Goal: Information Seeking & Learning: Find specific fact

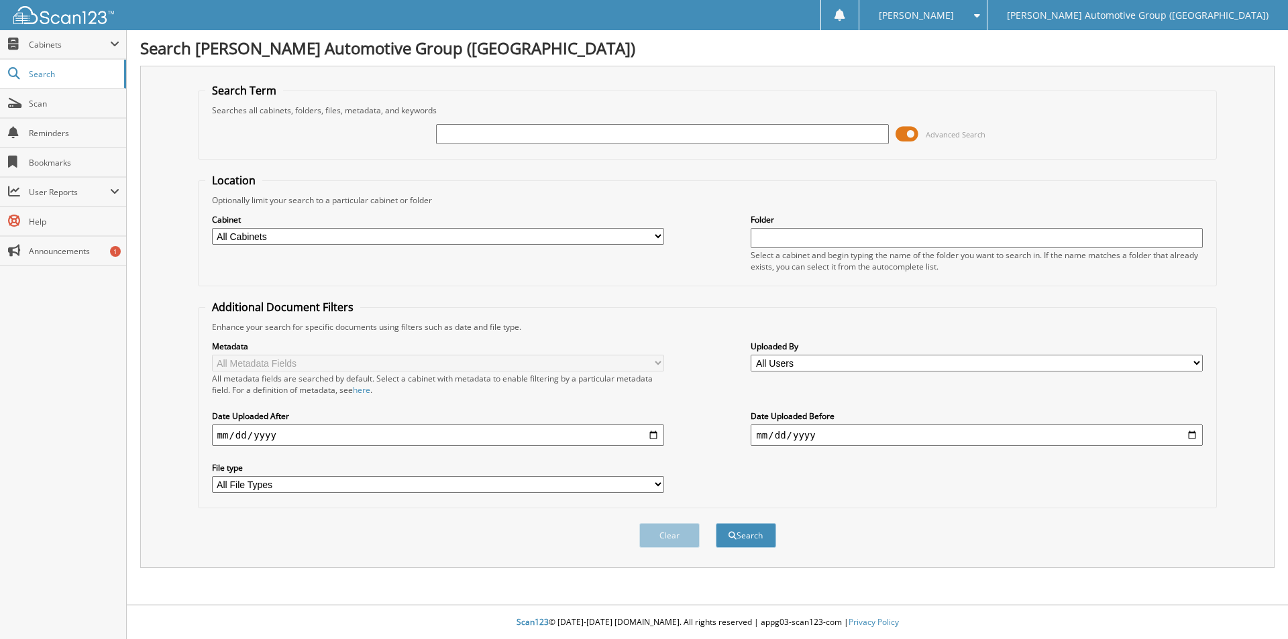
drag, startPoint x: 0, startPoint y: 0, endPoint x: 484, endPoint y: 136, distance: 503.0
click at [484, 136] on input "text" at bounding box center [662, 134] width 452 height 20
type input "LX920362"
click at [716, 523] on button "Search" at bounding box center [746, 535] width 60 height 25
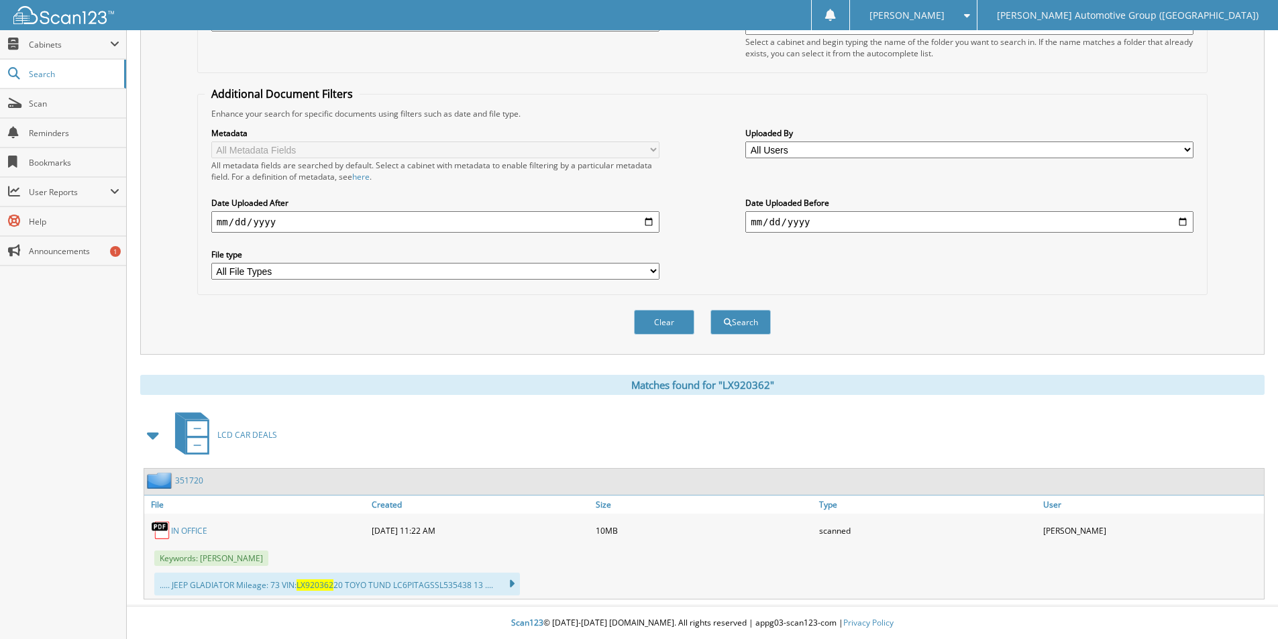
scroll to position [215, 0]
click at [197, 529] on link "IN OFFICE" at bounding box center [189, 530] width 36 height 11
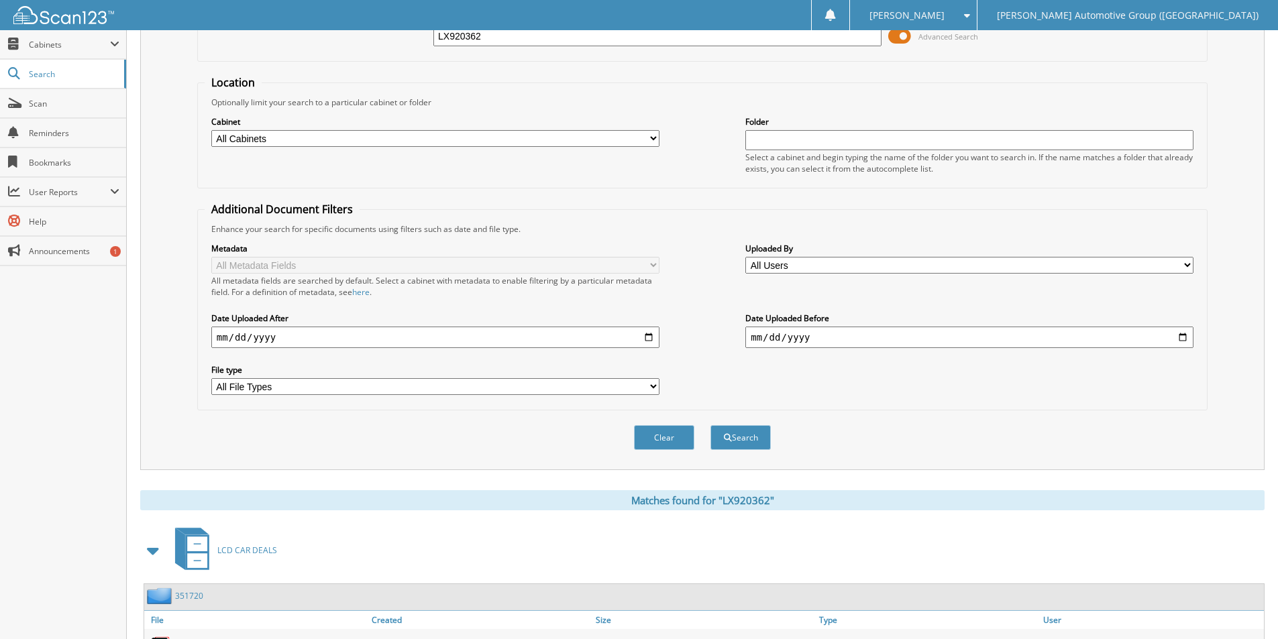
scroll to position [0, 0]
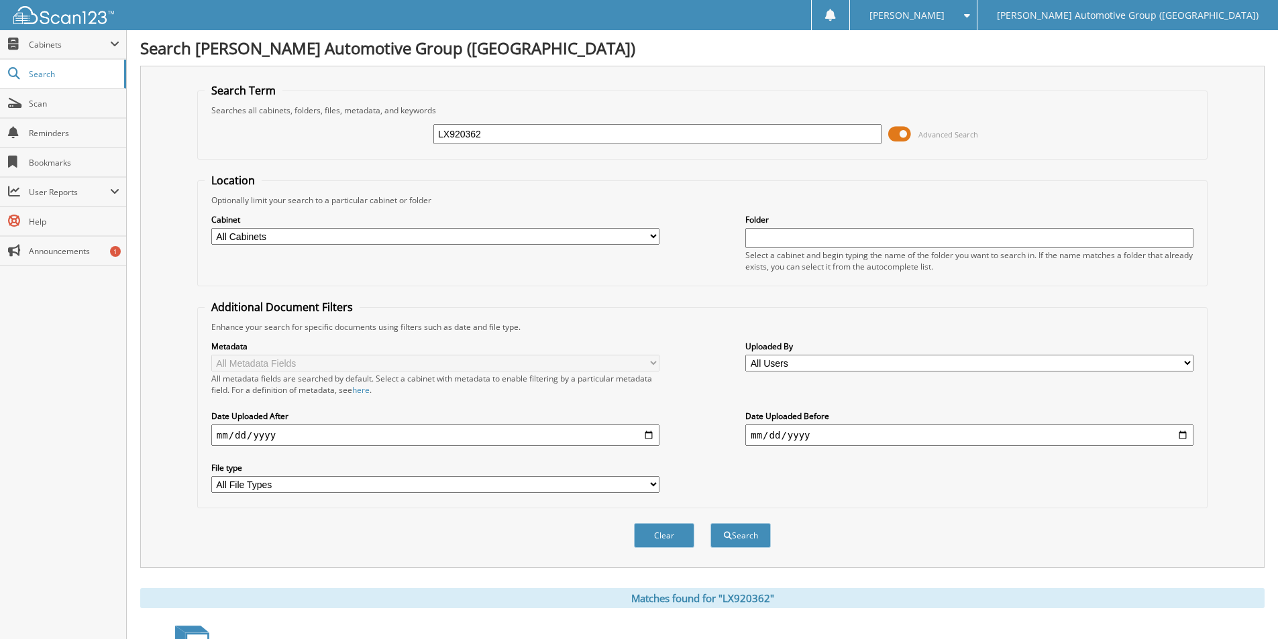
drag, startPoint x: 506, startPoint y: 135, endPoint x: 298, endPoint y: 140, distance: 208.0
click at [302, 140] on div "LX920362 Advanced Search" at bounding box center [702, 134] width 995 height 36
type input "RG359270"
click at [710, 523] on button "Search" at bounding box center [740, 535] width 60 height 25
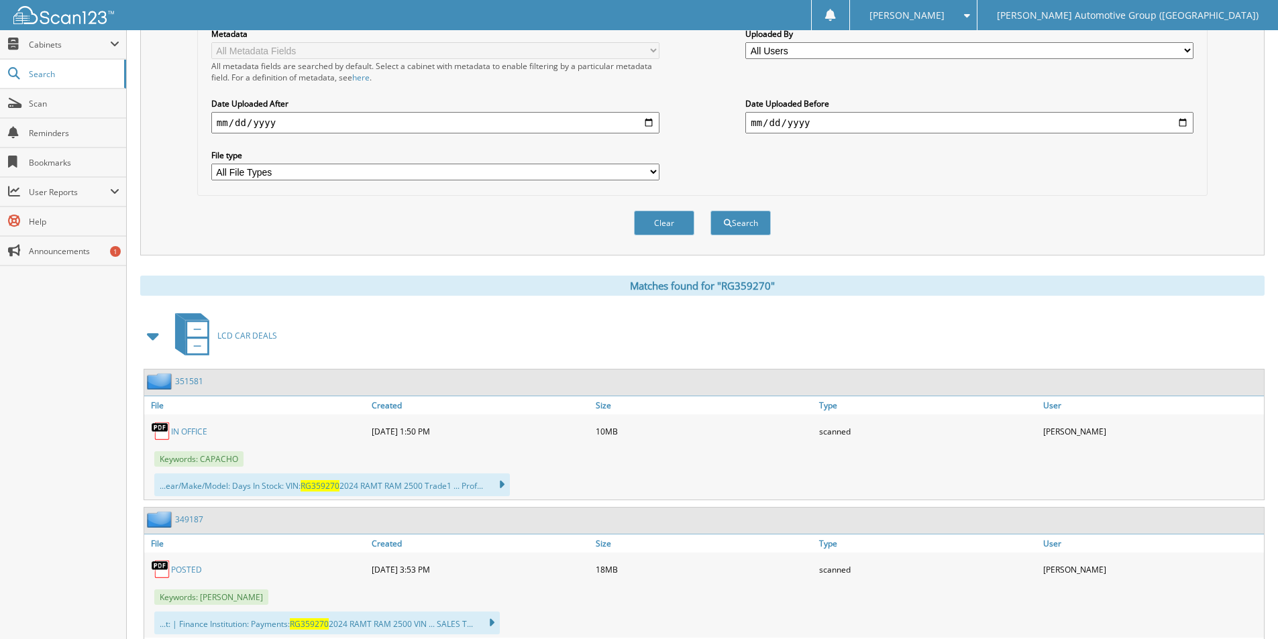
scroll to position [335, 0]
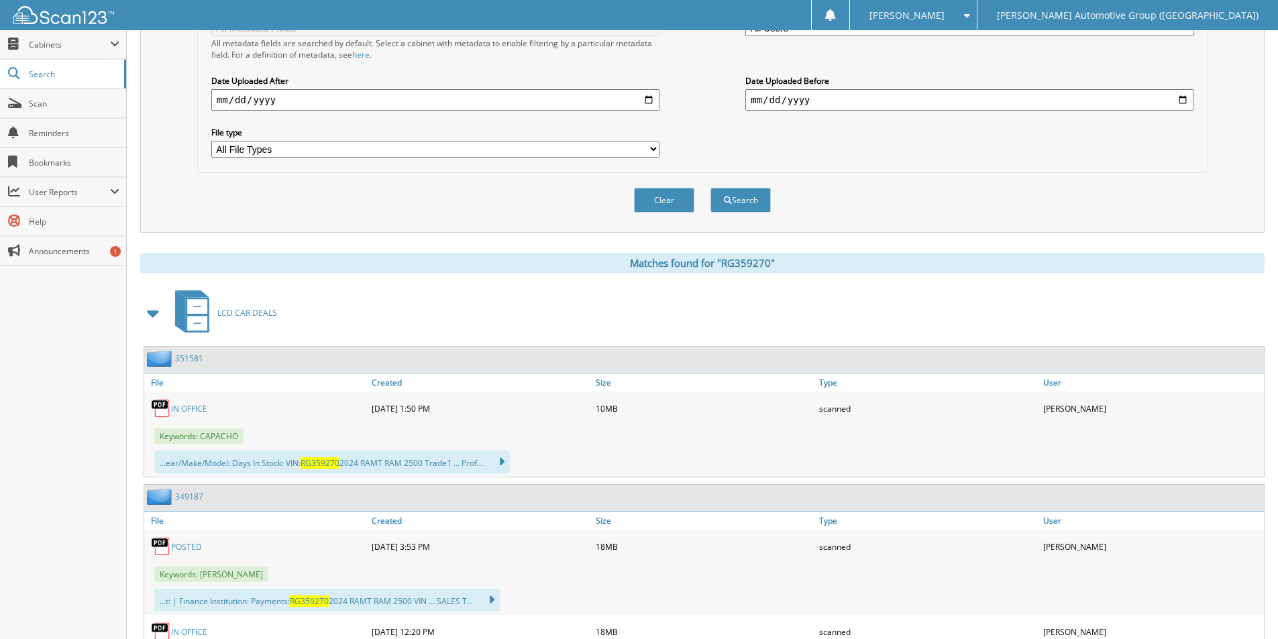
click at [189, 359] on link "351581" at bounding box center [189, 358] width 28 height 11
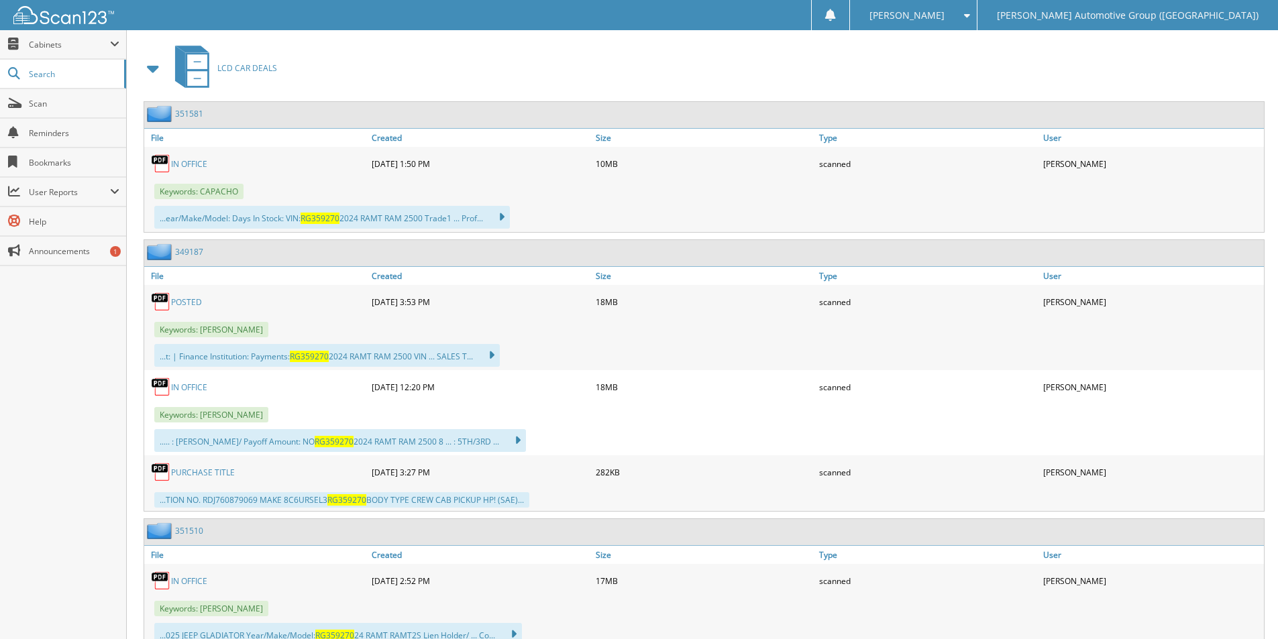
scroll to position [604, 0]
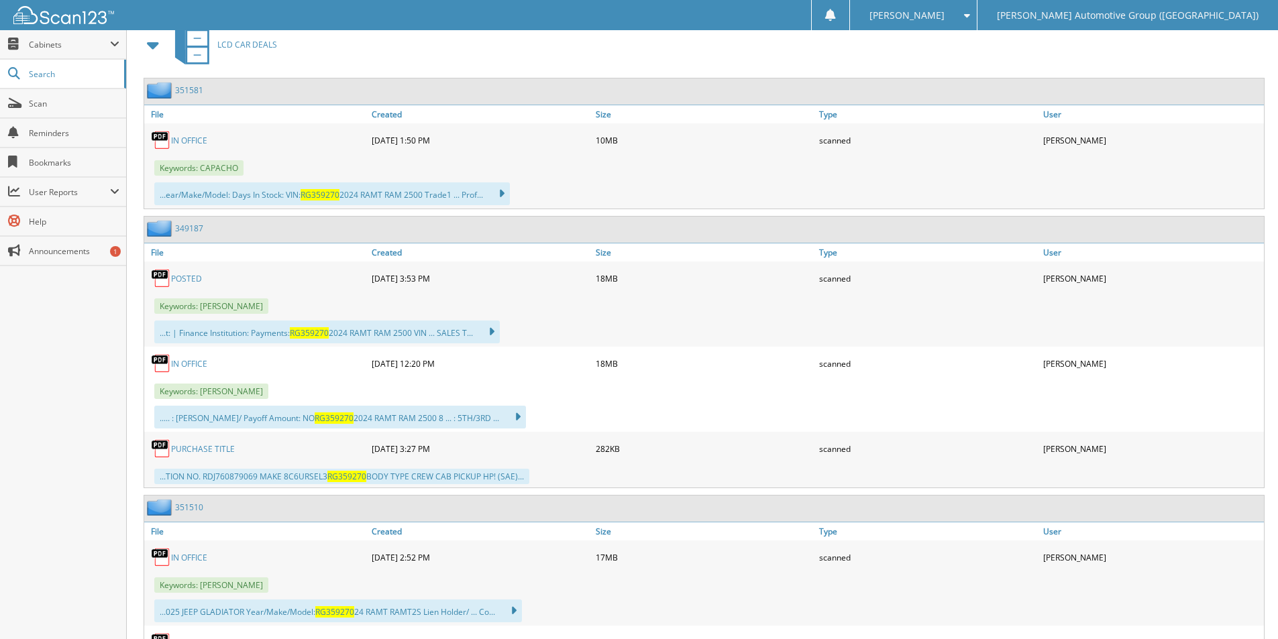
click at [185, 227] on link "349187" at bounding box center [189, 228] width 28 height 11
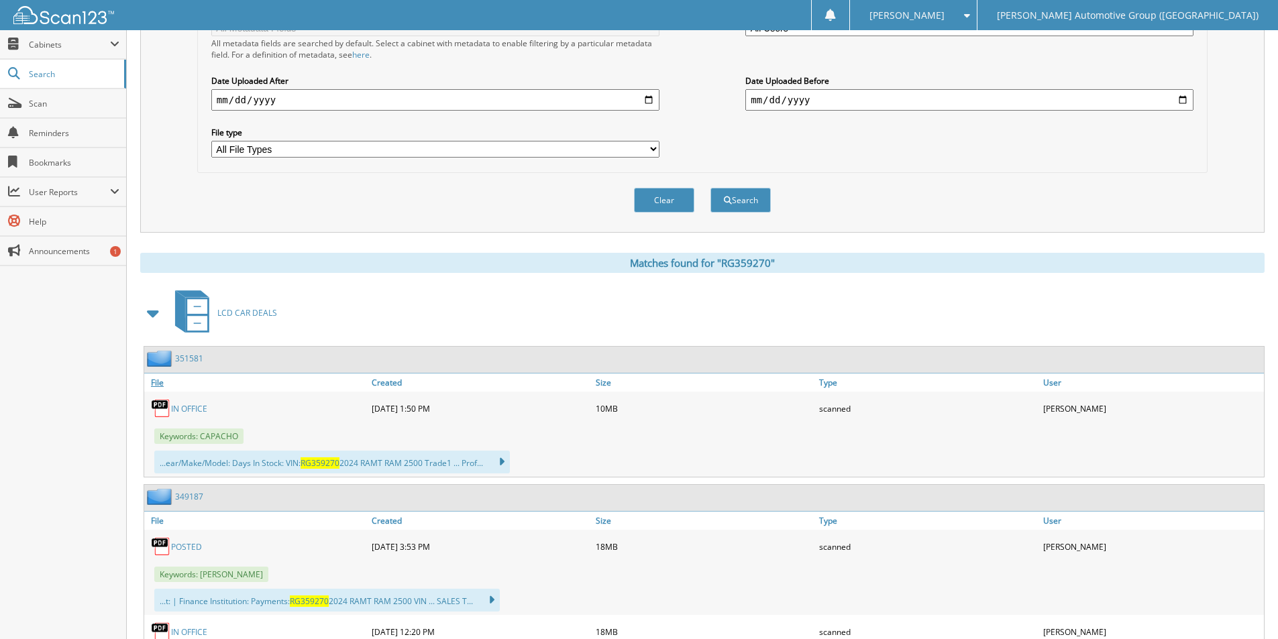
scroll to position [717, 0]
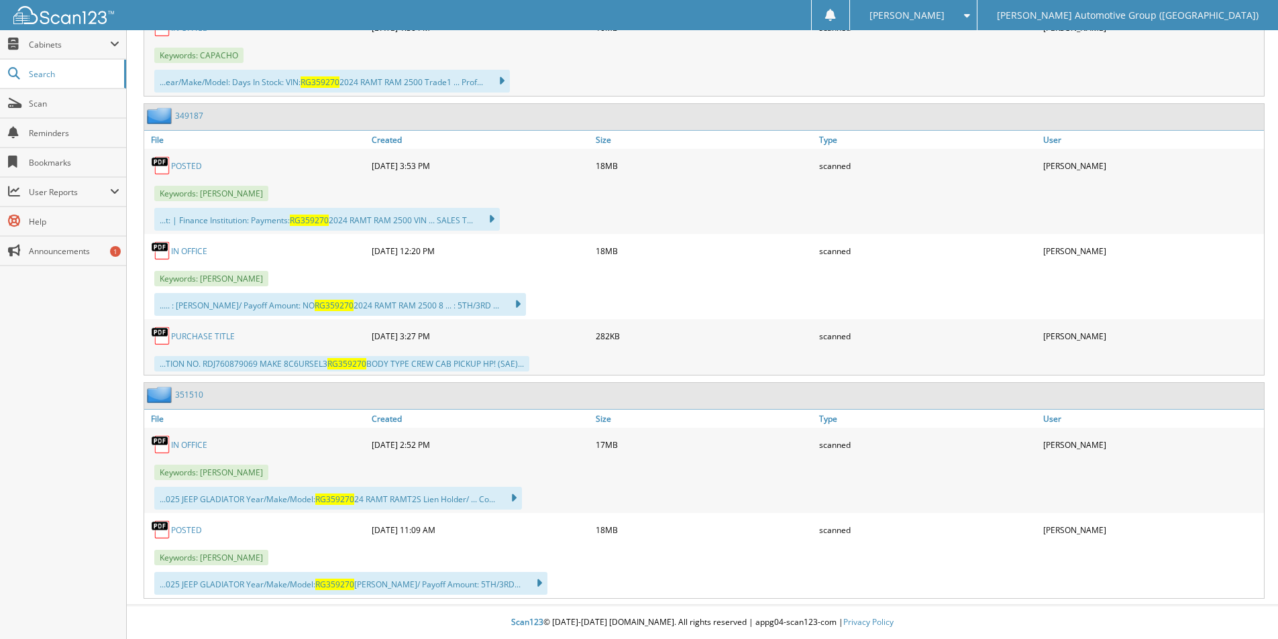
click at [185, 391] on link "351510" at bounding box center [189, 394] width 28 height 11
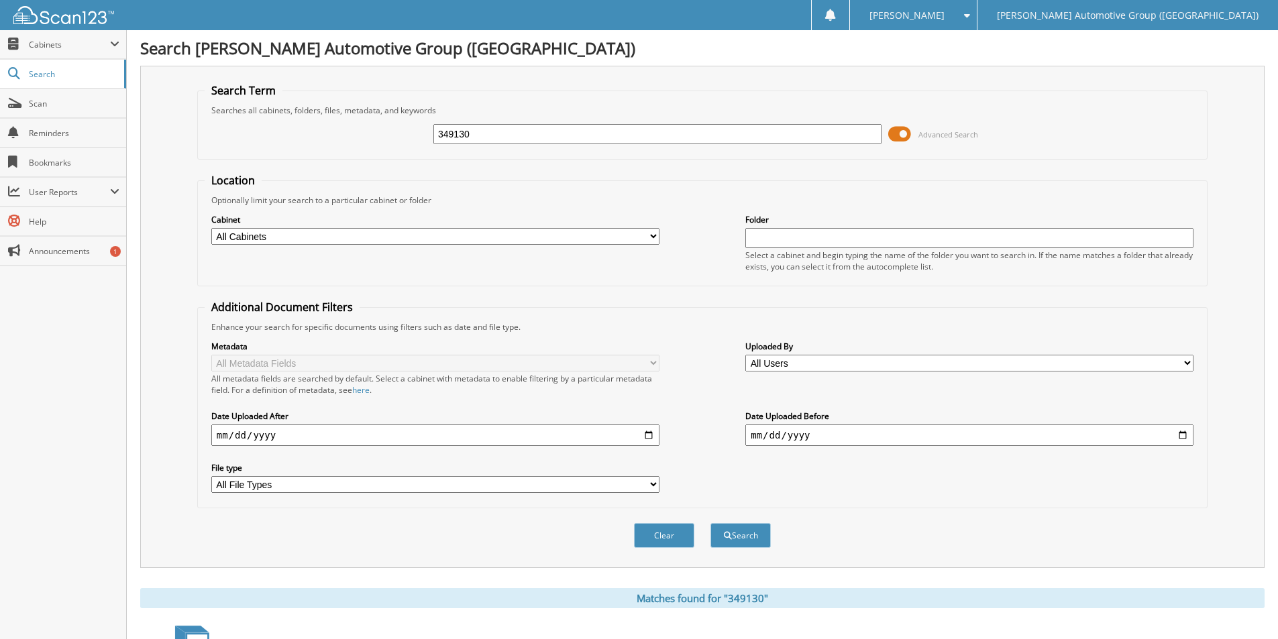
click at [515, 131] on input "349130" at bounding box center [657, 134] width 448 height 20
drag, startPoint x: 511, startPoint y: 130, endPoint x: 370, endPoint y: 140, distance: 141.9
click at [370, 140] on div "349130 Advanced Search" at bounding box center [702, 134] width 995 height 36
type input "rg359270"
click at [710, 523] on button "Search" at bounding box center [740, 535] width 60 height 25
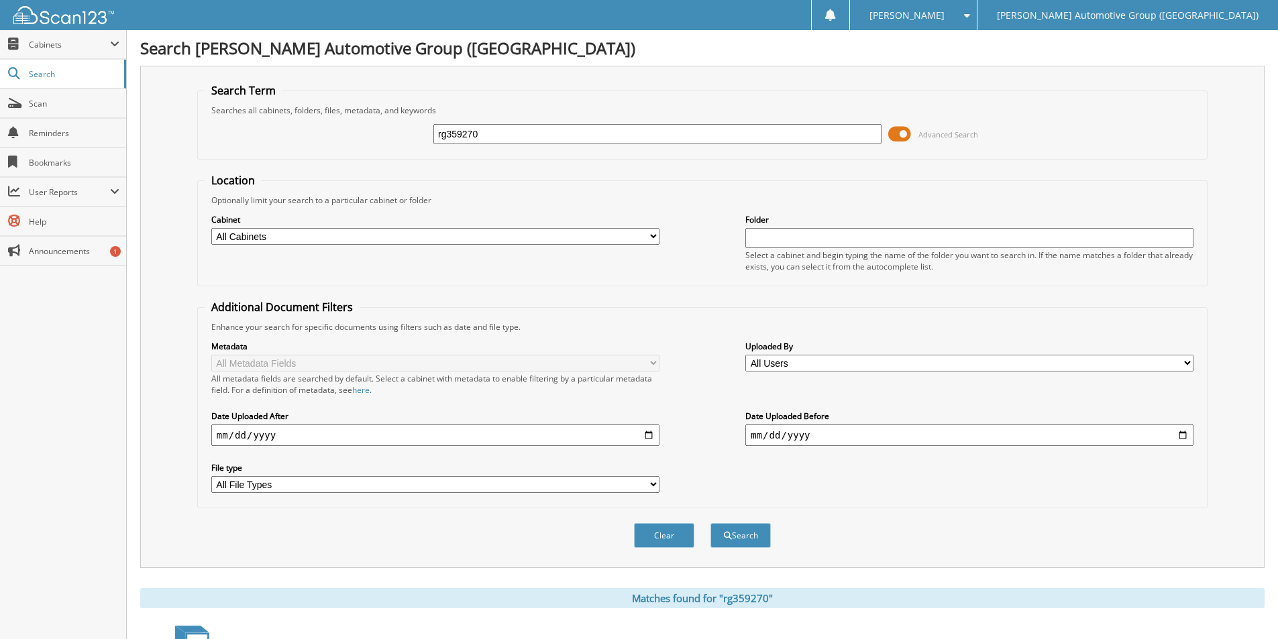
drag, startPoint x: 499, startPoint y: 128, endPoint x: 384, endPoint y: 130, distance: 115.4
click at [386, 131] on div "rg359270 Advanced Search" at bounding box center [702, 134] width 995 height 36
type input "JN725707"
click at [710, 523] on button "Search" at bounding box center [740, 535] width 60 height 25
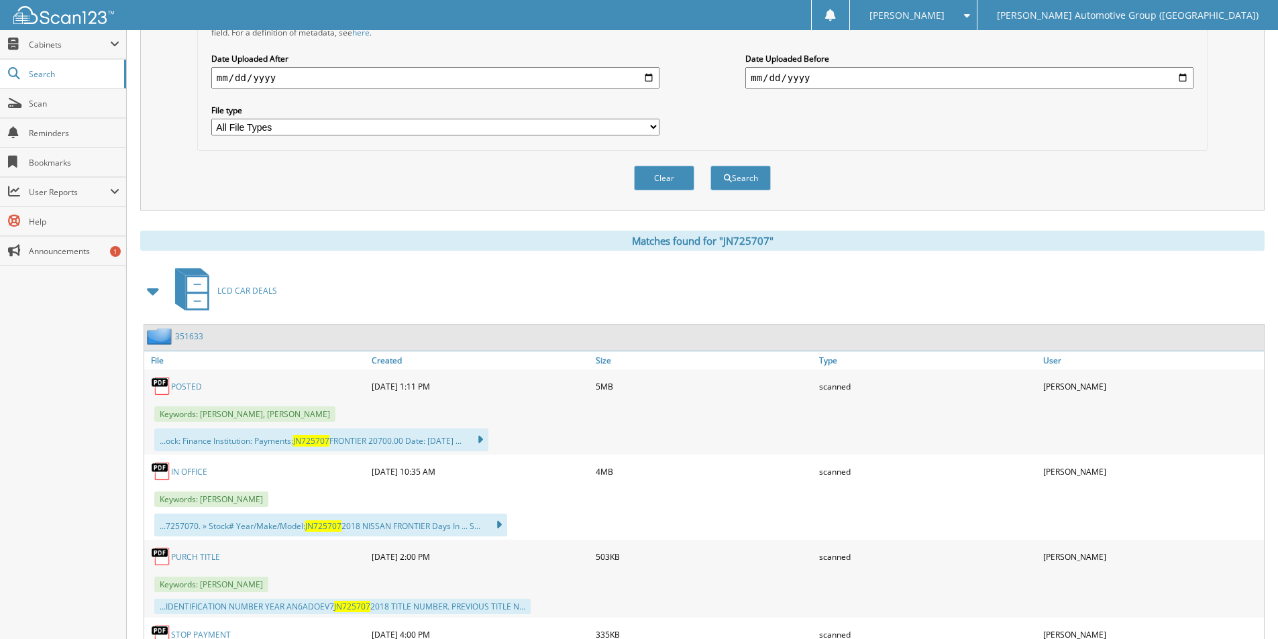
scroll to position [470, 0]
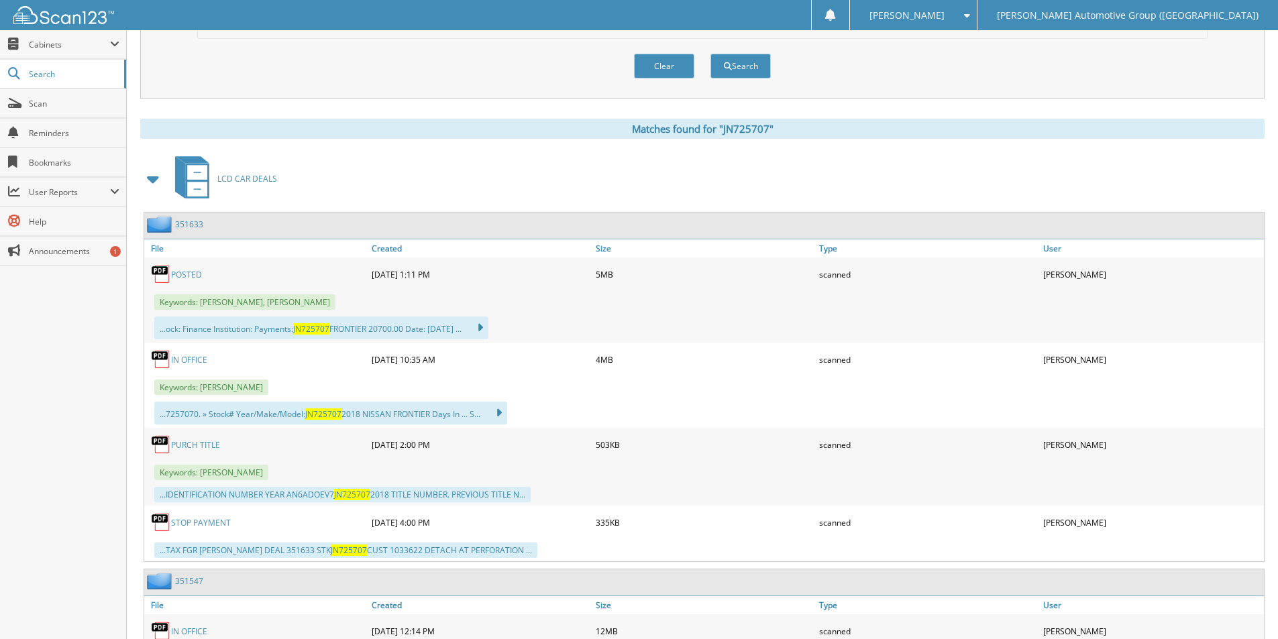
click at [182, 446] on link "PURCH TITLE" at bounding box center [195, 444] width 49 height 11
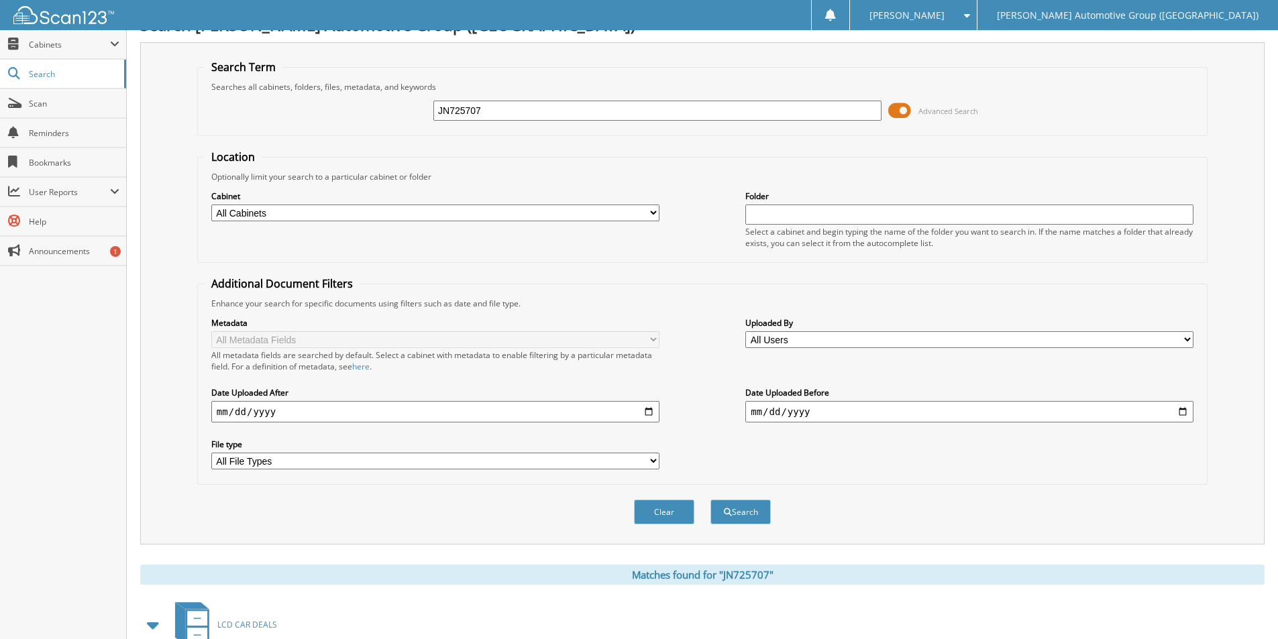
scroll to position [0, 0]
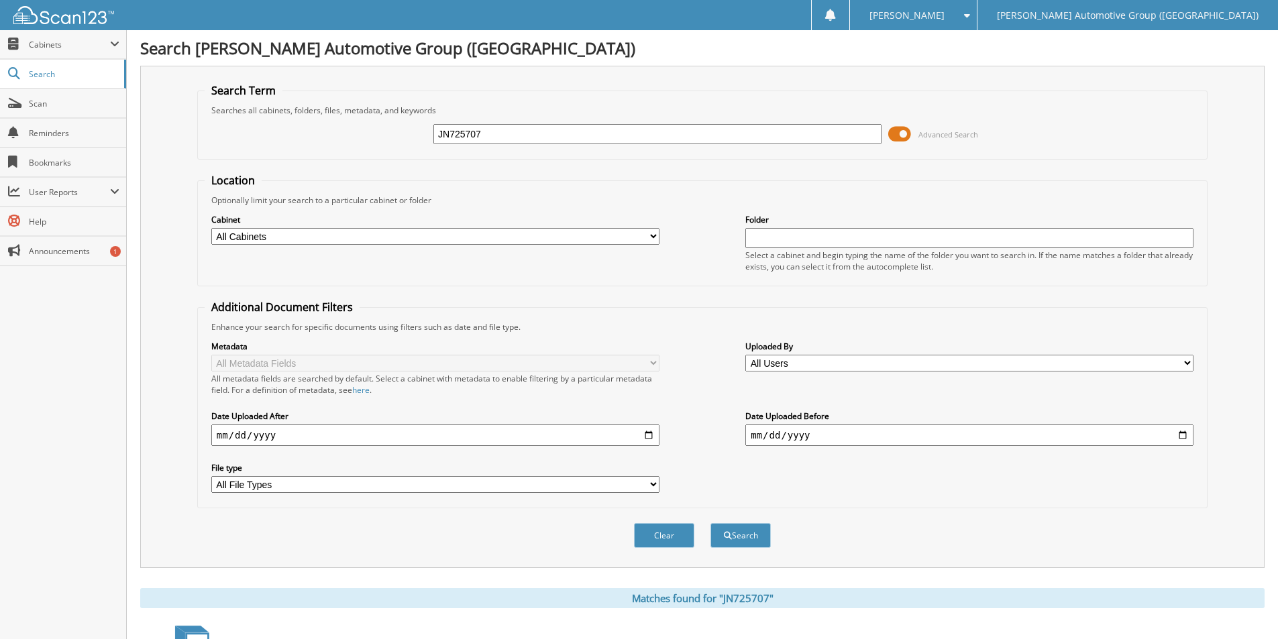
drag, startPoint x: 345, startPoint y: 135, endPoint x: 311, endPoint y: 133, distance: 34.9
click at [311, 133] on div "JN725707 Advanced Search" at bounding box center [702, 134] width 995 height 36
type input "JGA51899"
click at [710, 523] on button "Search" at bounding box center [740, 535] width 60 height 25
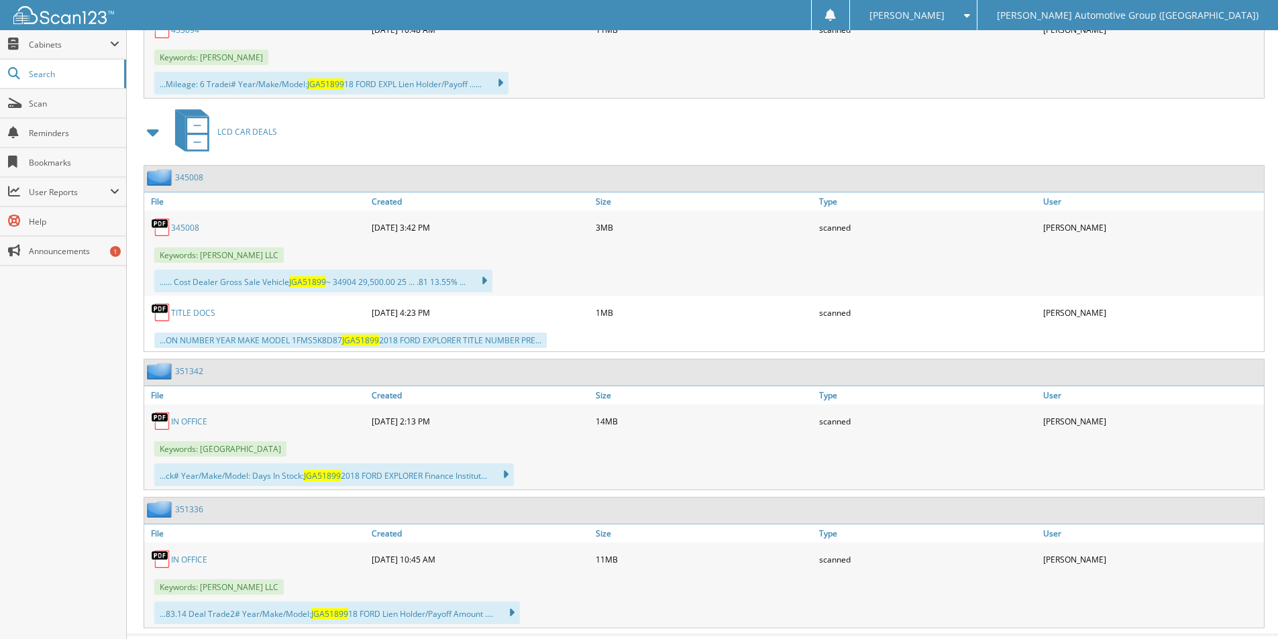
scroll to position [738, 0]
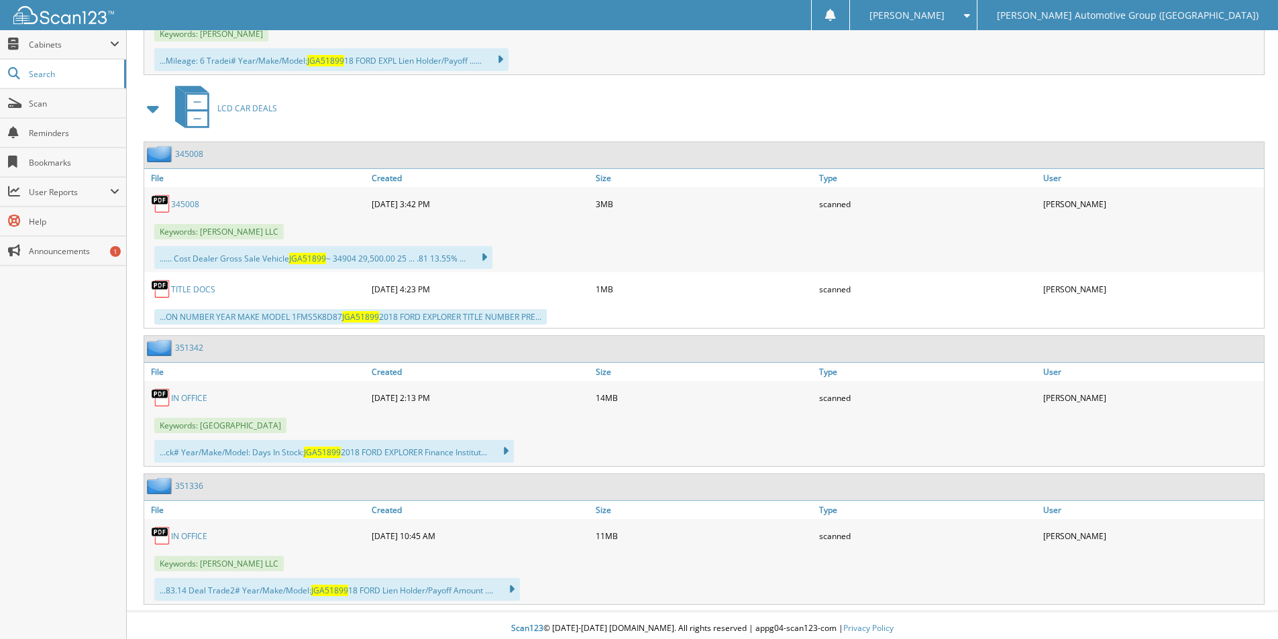
click at [197, 292] on link "TITLE DOCS" at bounding box center [193, 289] width 44 height 11
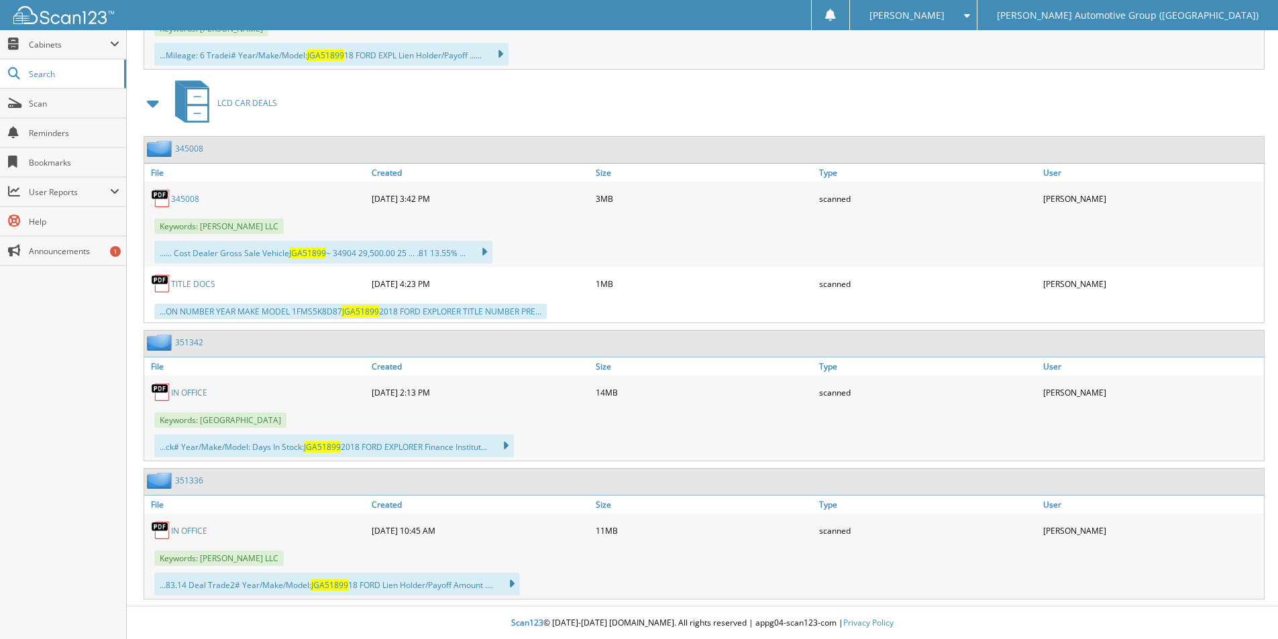
scroll to position [745, 0]
click at [194, 475] on link "351336" at bounding box center [189, 479] width 28 height 11
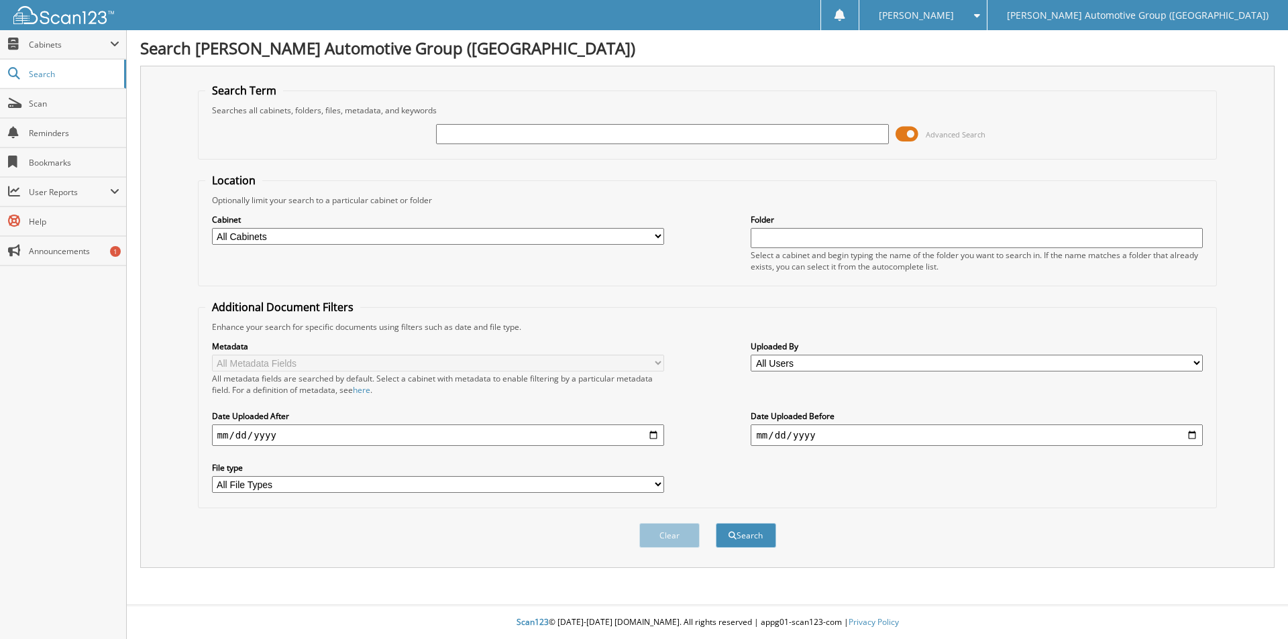
click at [513, 129] on input "text" at bounding box center [662, 134] width 452 height 20
type input "351407"
click at [716, 523] on button "Search" at bounding box center [746, 535] width 60 height 25
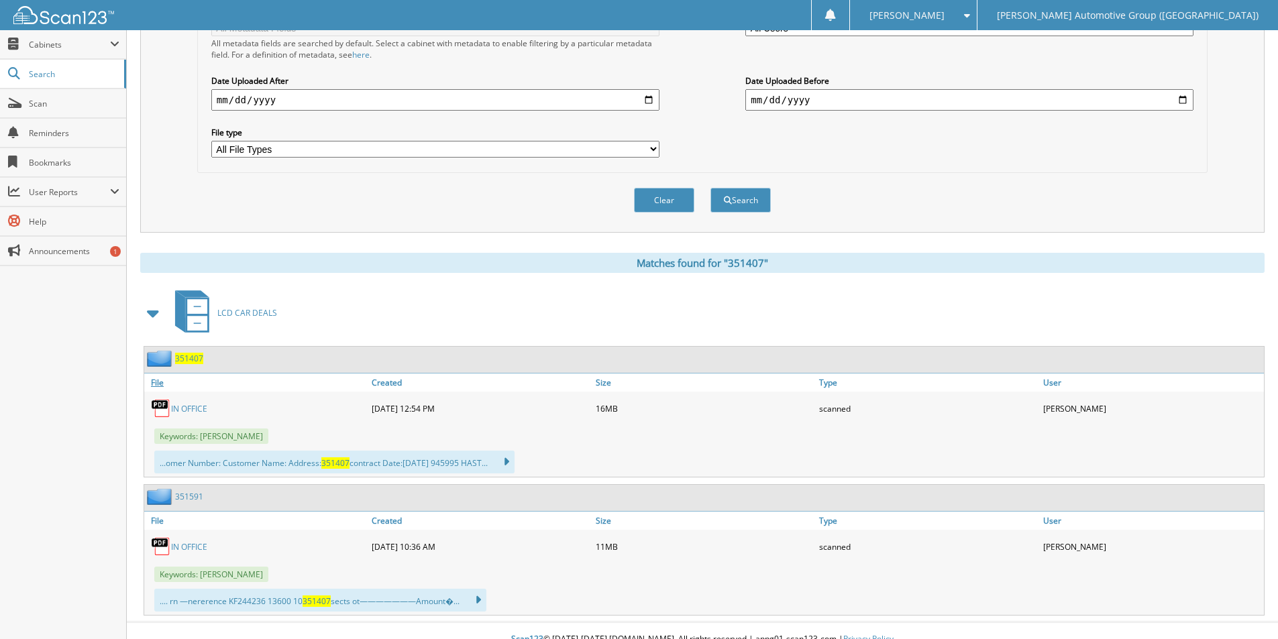
scroll to position [353, 0]
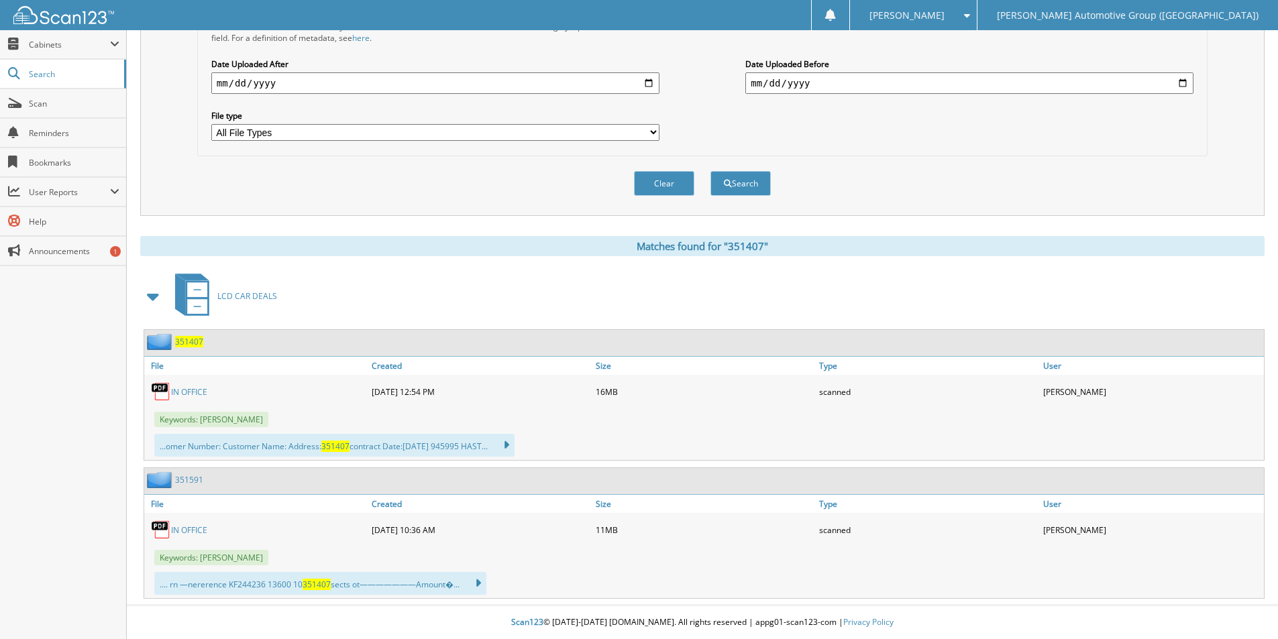
click at [187, 340] on span "351407" at bounding box center [189, 341] width 28 height 11
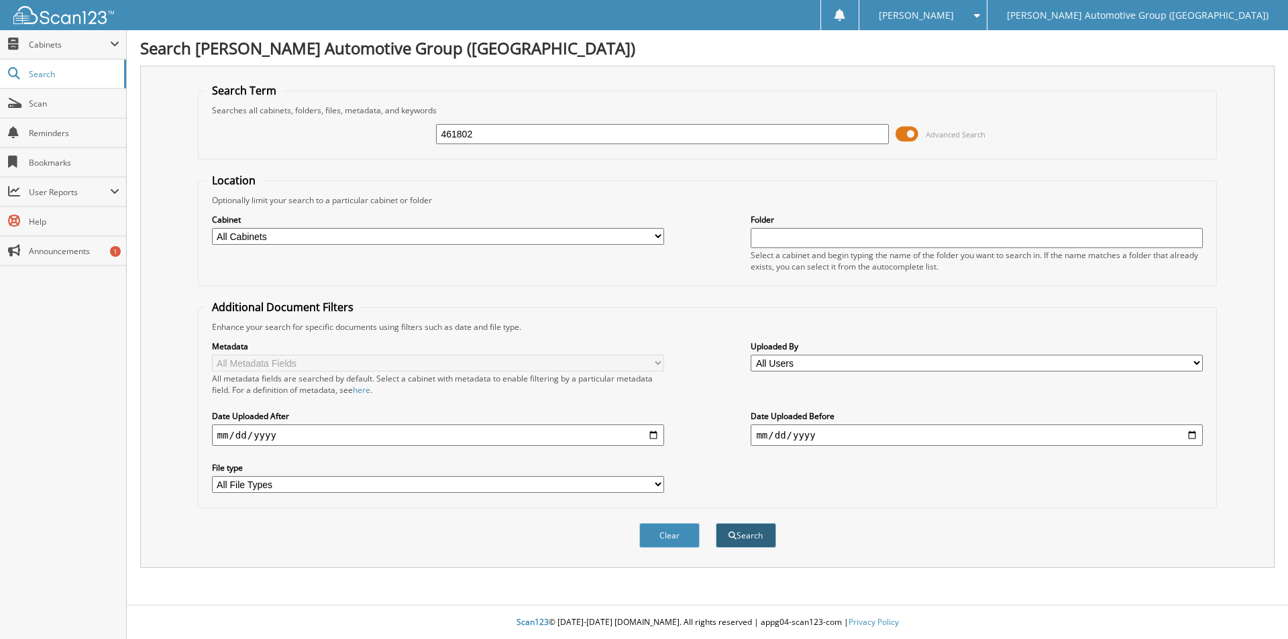
type input "461802"
click at [749, 525] on button "Search" at bounding box center [746, 535] width 60 height 25
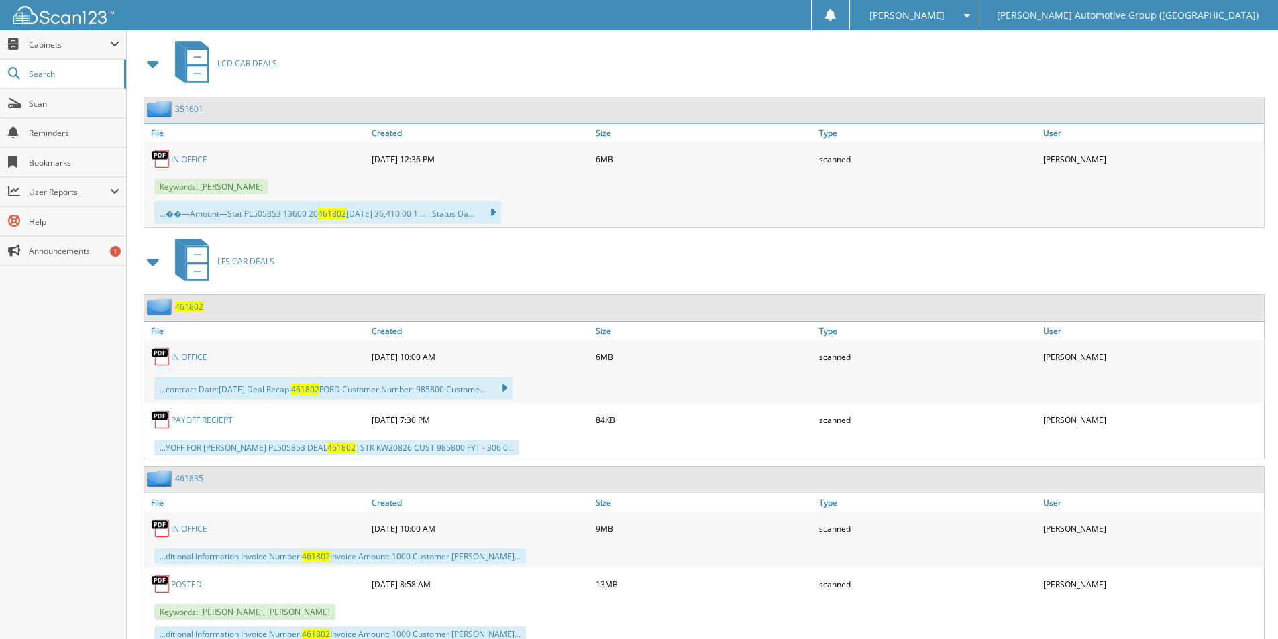
scroll to position [632, 0]
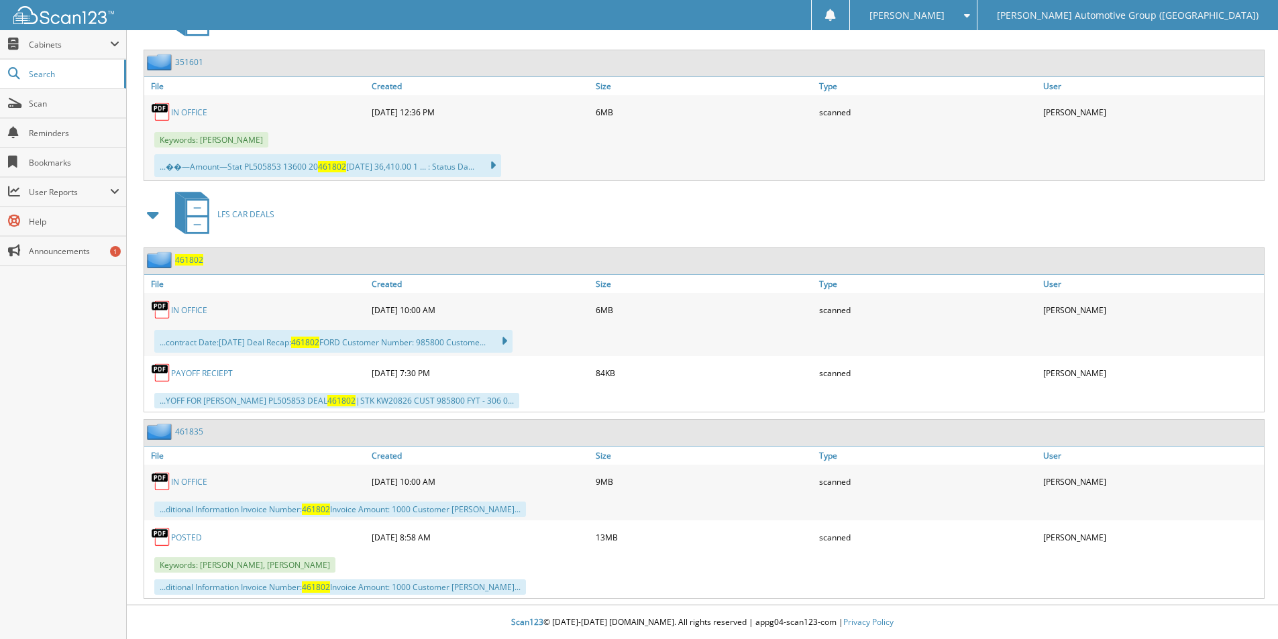
click at [189, 433] on link "461835" at bounding box center [189, 431] width 28 height 11
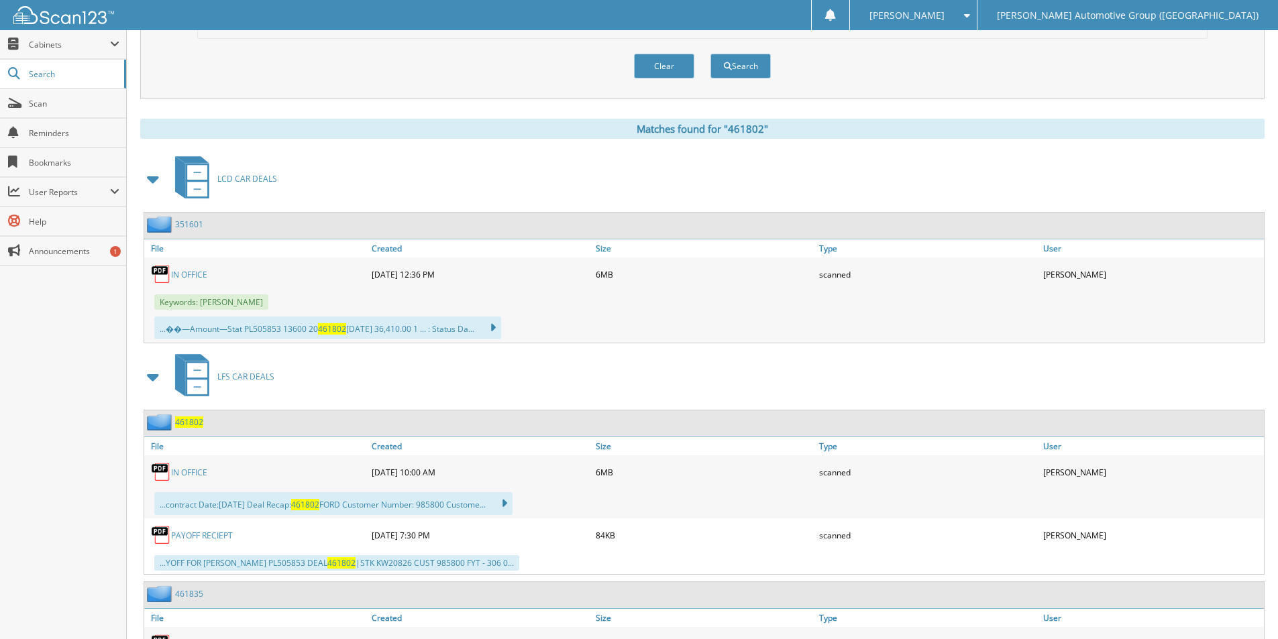
scroll to position [632, 0]
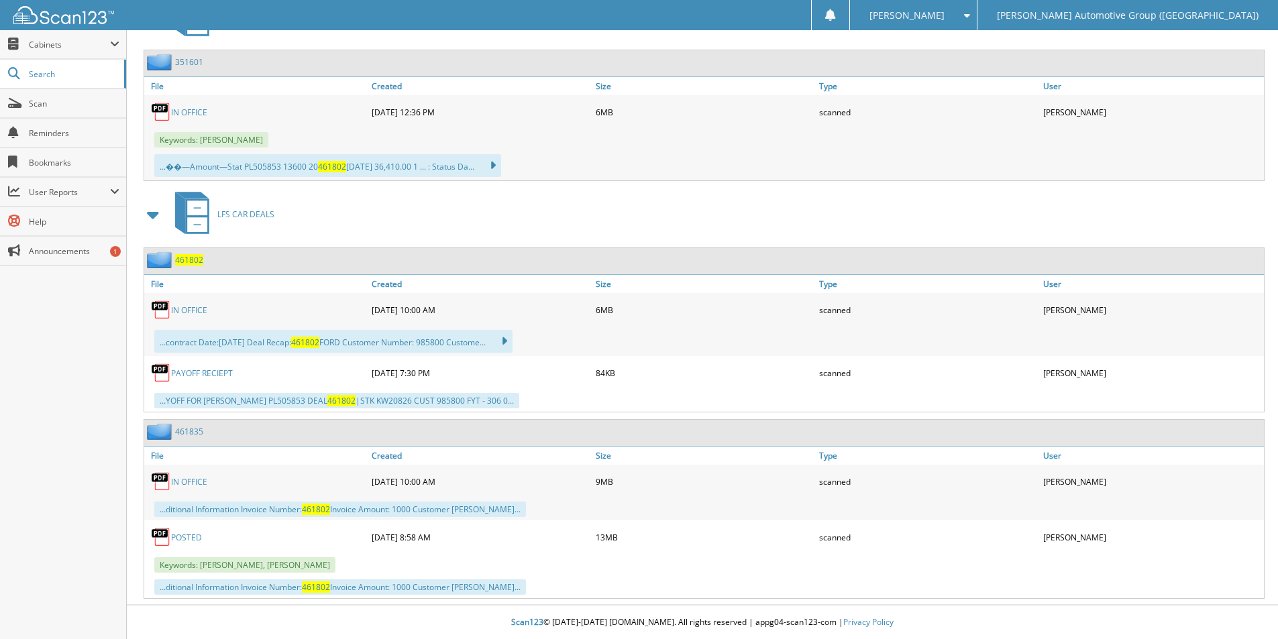
click at [188, 260] on span "461802" at bounding box center [189, 259] width 28 height 11
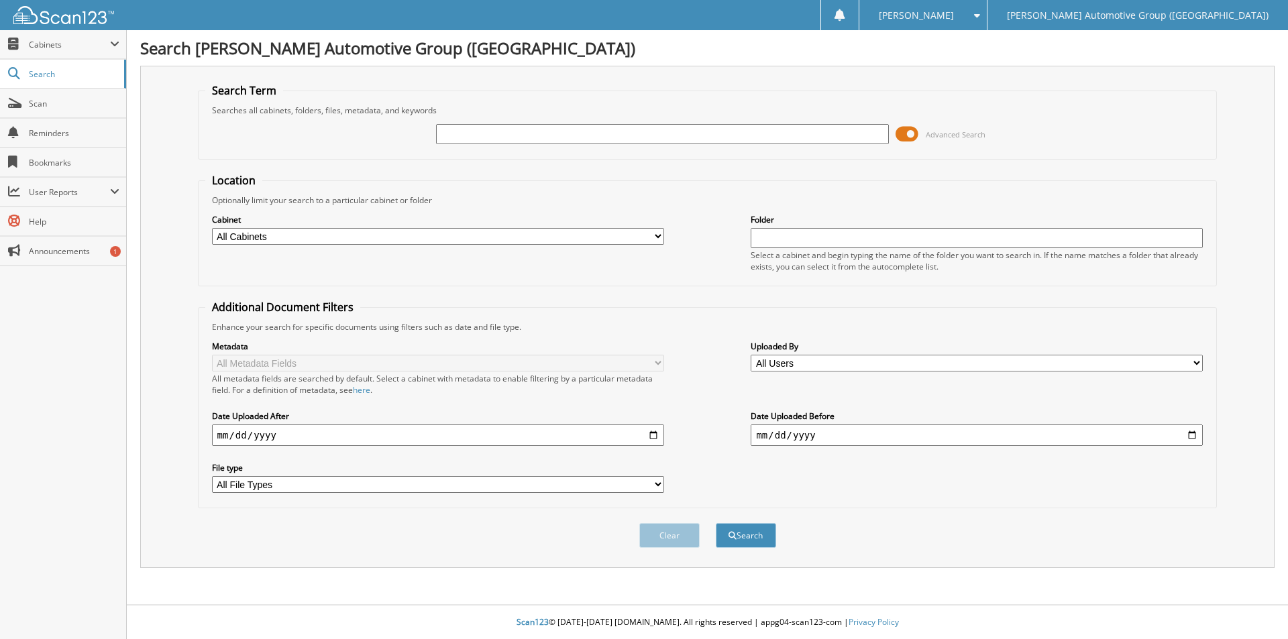
click at [555, 135] on input "text" at bounding box center [662, 134] width 452 height 20
type input "HT619517"
click at [716, 523] on button "Search" at bounding box center [746, 535] width 60 height 25
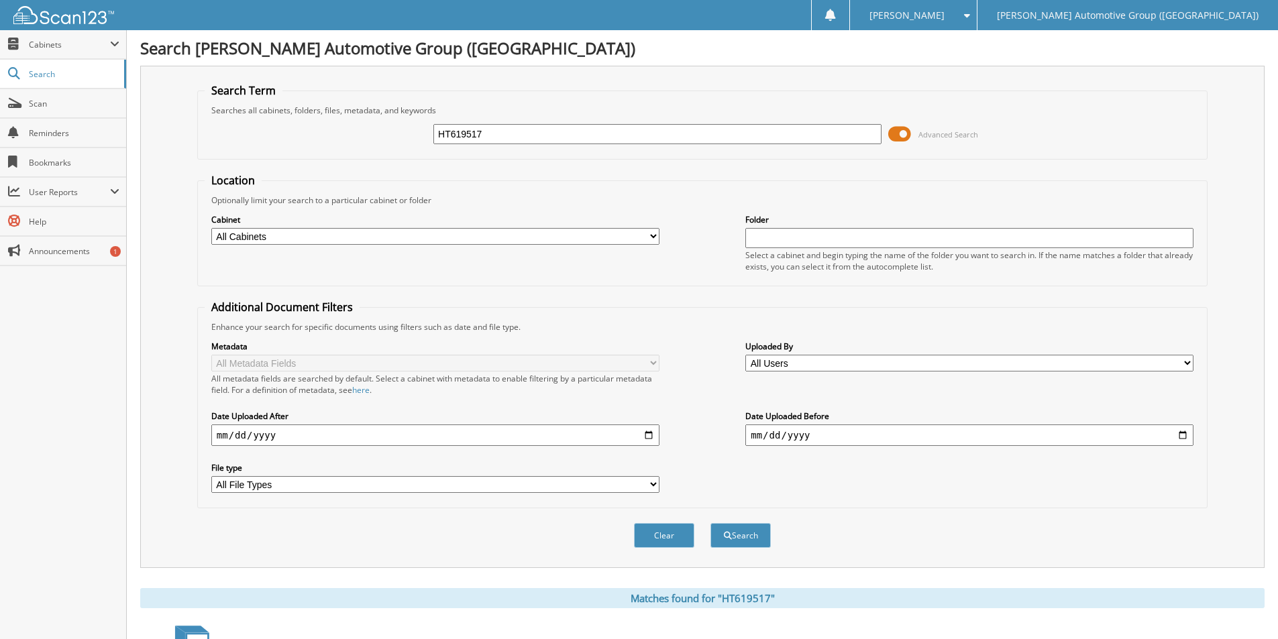
drag, startPoint x: 493, startPoint y: 130, endPoint x: 338, endPoint y: 123, distance: 155.1
click at [338, 123] on div "HT619517 Advanced Search" at bounding box center [702, 134] width 995 height 36
type input "LS804379"
click at [749, 531] on button "Search" at bounding box center [740, 535] width 60 height 25
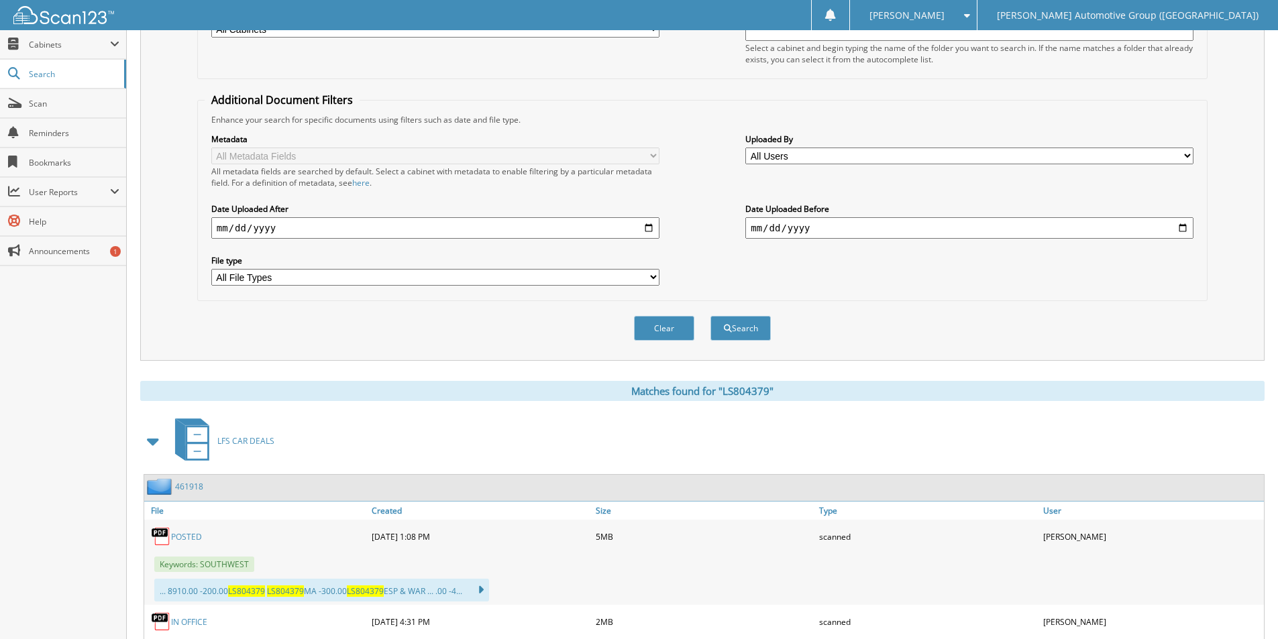
scroll to position [270, 0]
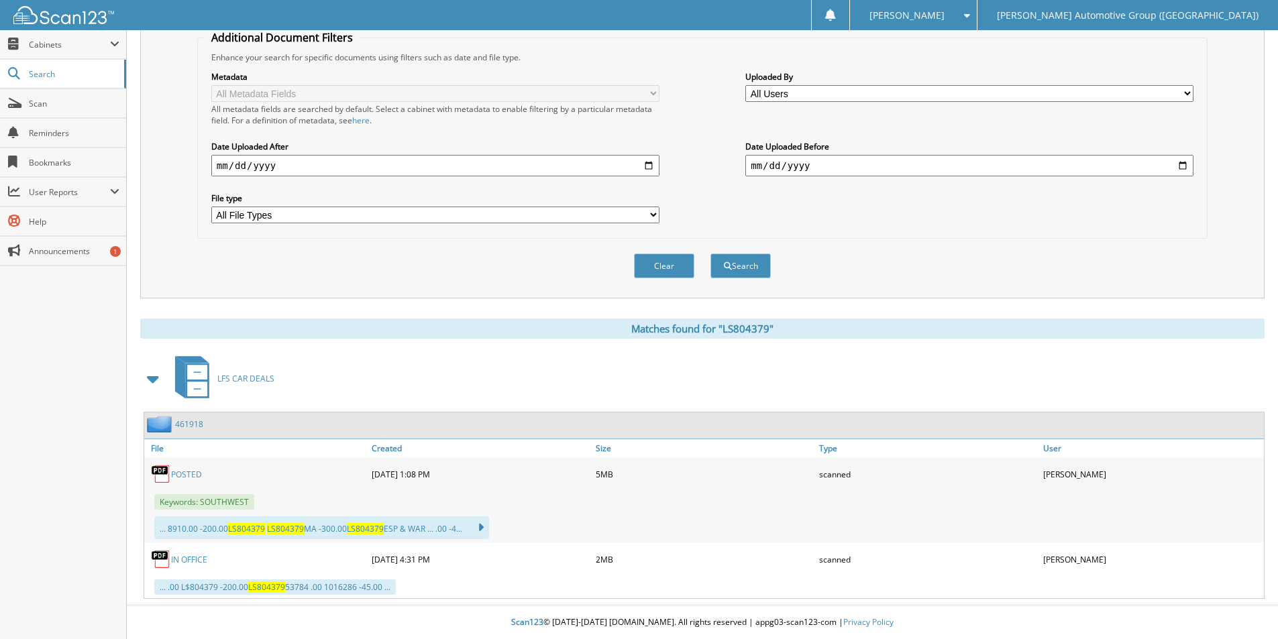
click at [194, 421] on link "461918" at bounding box center [189, 424] width 28 height 11
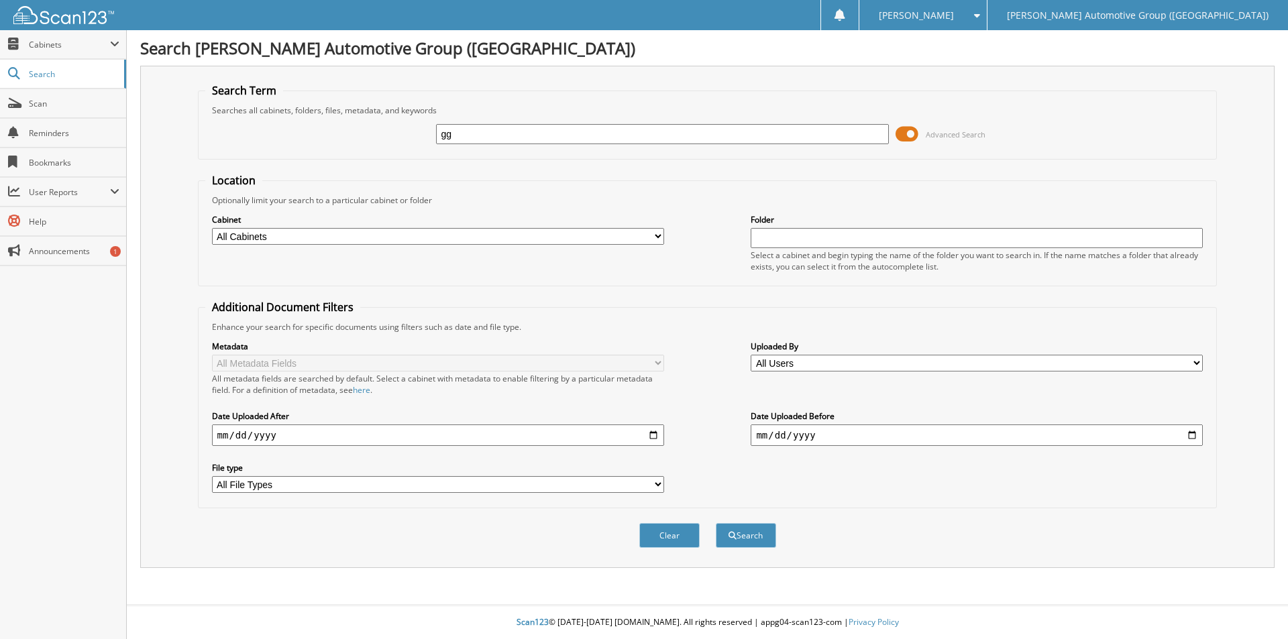
type input "g"
type input "GGB35259"
click at [716, 523] on button "Search" at bounding box center [746, 535] width 60 height 25
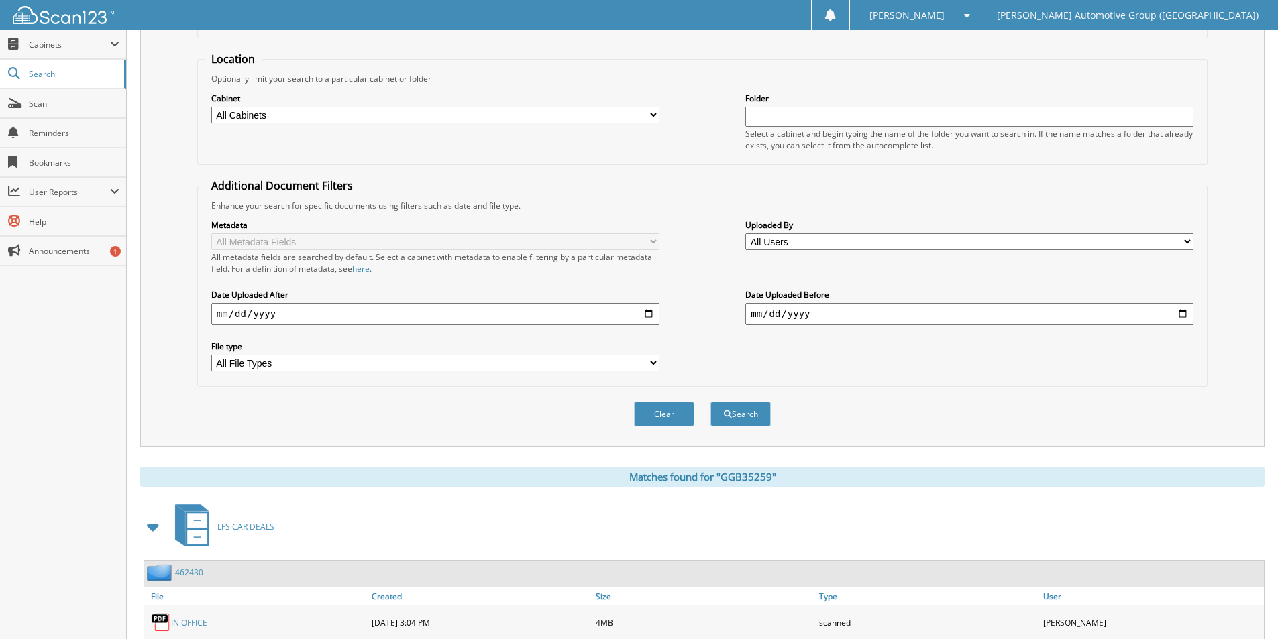
scroll to position [192, 0]
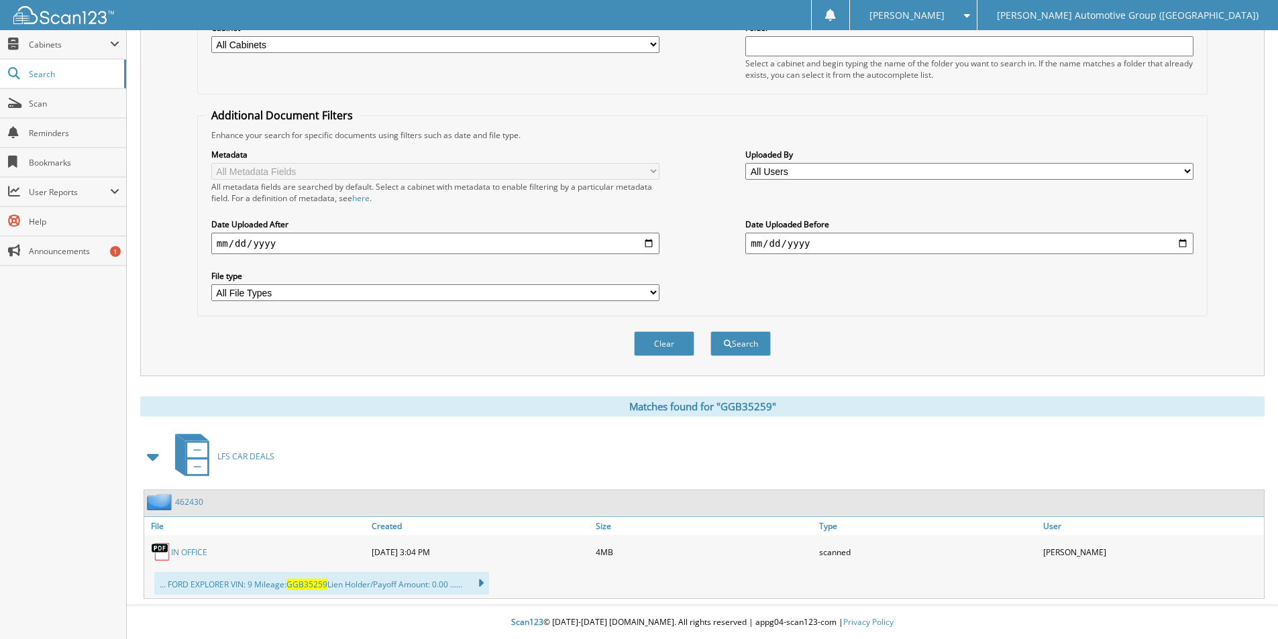
click at [192, 503] on link "462430" at bounding box center [189, 501] width 28 height 11
